Goal: Browse casually

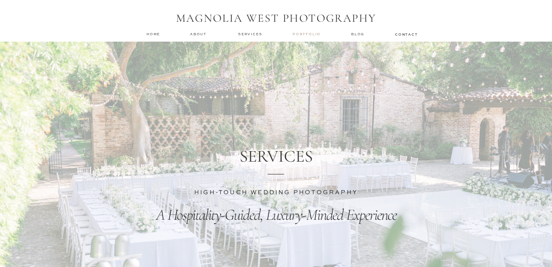
click at [311, 32] on nav "Portfolio" at bounding box center [307, 34] width 30 height 5
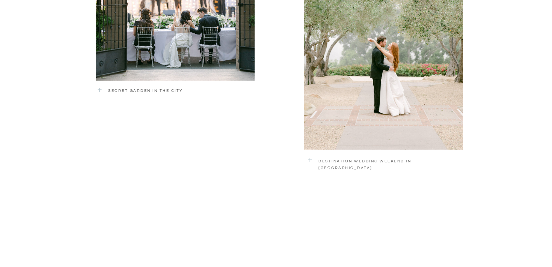
scroll to position [1091, 0]
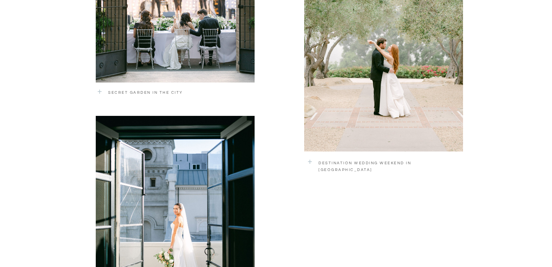
click at [410, 66] on div at bounding box center [383, 48] width 159 height 207
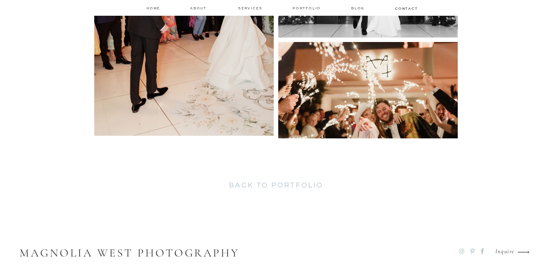
scroll to position [5248, 0]
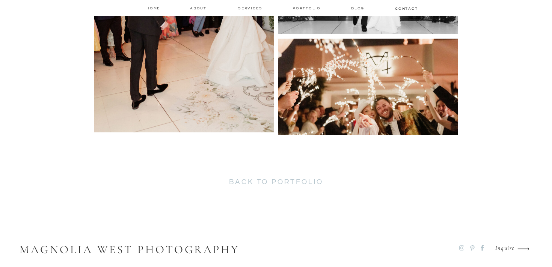
click at [294, 184] on h2 "back to portfolio" at bounding box center [276, 184] width 194 height 12
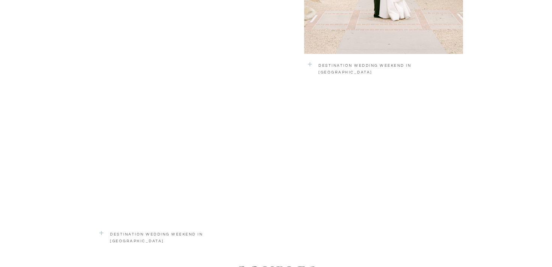
scroll to position [1195, 0]
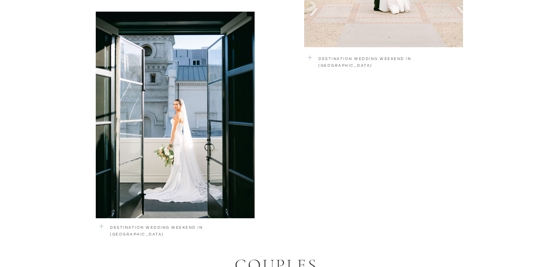
click at [182, 141] on div at bounding box center [175, 115] width 159 height 207
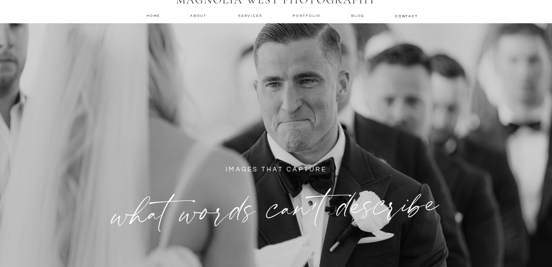
scroll to position [0, 0]
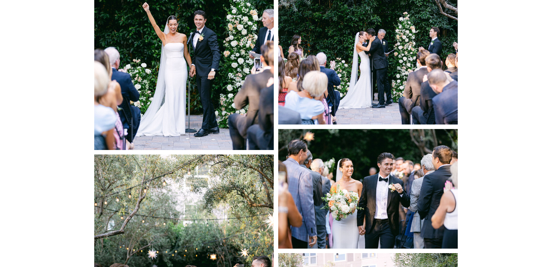
scroll to position [3647, 0]
